Goal: Task Accomplishment & Management: Manage account settings

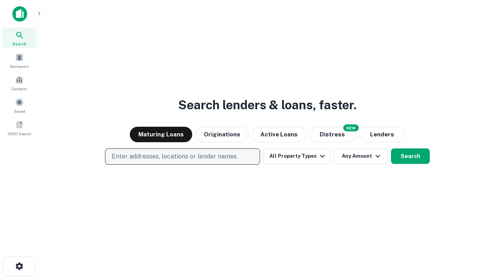
click at [182, 157] on p "Enter addresses, locations or lender names" at bounding box center [174, 156] width 125 height 9
type input "**********"
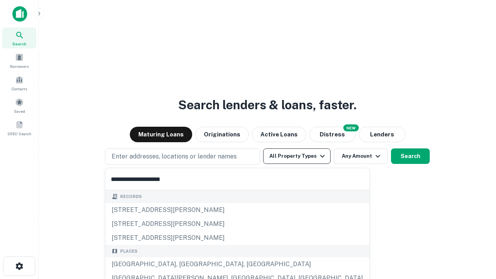
click at [185, 265] on div "[GEOGRAPHIC_DATA], [GEOGRAPHIC_DATA], [GEOGRAPHIC_DATA]" at bounding box center [237, 265] width 264 height 14
click at [297, 156] on button "All Property Types" at bounding box center [296, 157] width 67 height 16
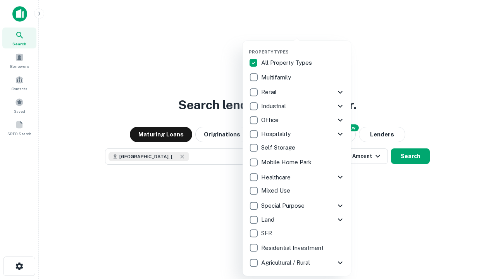
click at [303, 47] on button "button" at bounding box center [303, 47] width 109 height 0
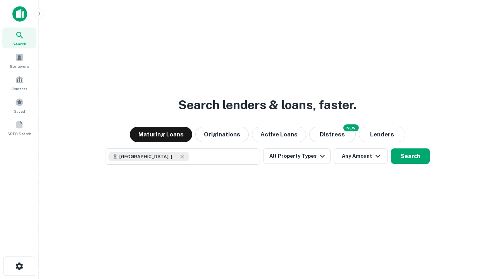
scroll to position [12, 0]
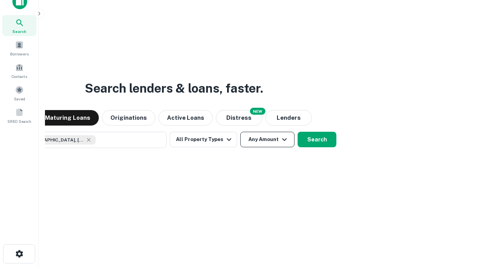
click at [240, 132] on button "Any Amount" at bounding box center [267, 140] width 54 height 16
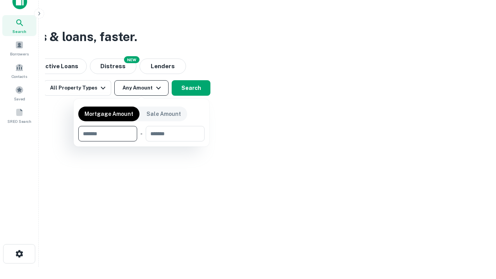
type input "*******"
click at [142, 142] on button "button" at bounding box center [141, 142] width 126 height 0
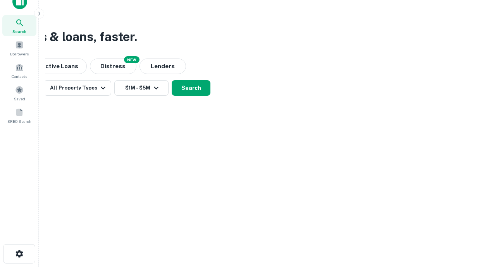
scroll to position [4, 143]
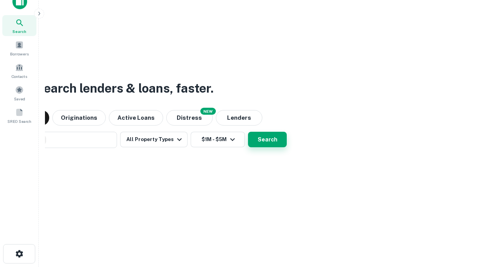
click at [248, 132] on button "Search" at bounding box center [267, 140] width 39 height 16
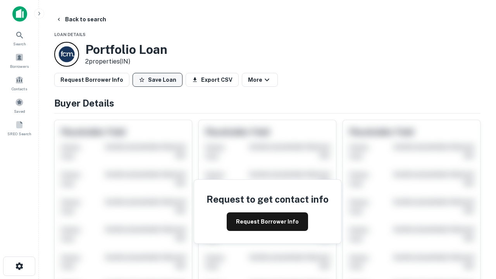
click at [157, 80] on button "Save Loan" at bounding box center [158, 80] width 50 height 14
click at [159, 80] on button "Loan Saved" at bounding box center [160, 80] width 54 height 14
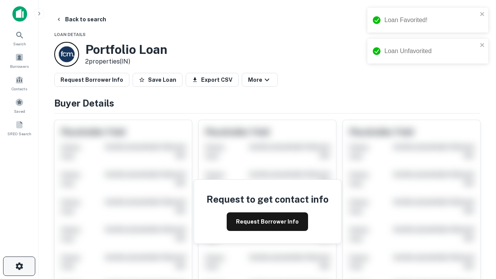
click at [19, 266] on icon "button" at bounding box center [19, 266] width 9 height 9
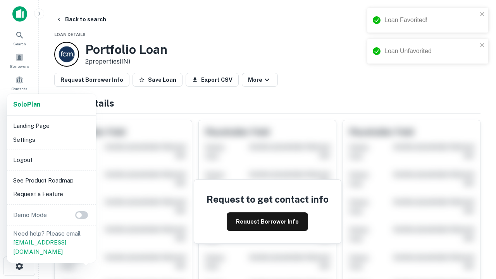
click at [51, 160] on li "Logout" at bounding box center [51, 160] width 83 height 14
